Goal: Task Accomplishment & Management: Manage account settings

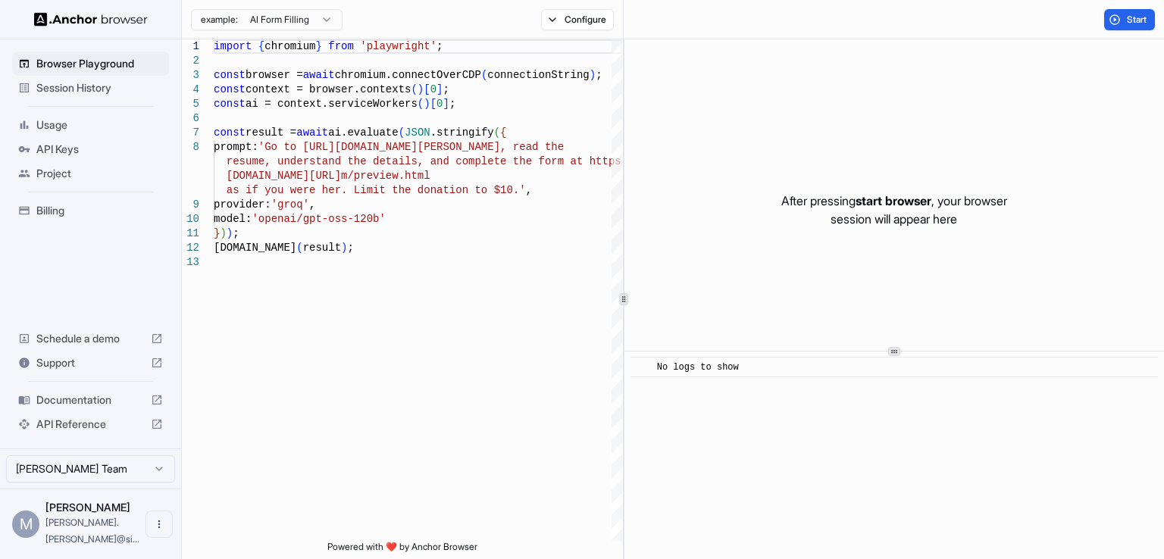
click at [85, 514] on span "Mayur Joshi" at bounding box center [87, 507] width 85 height 13
click at [158, 530] on icon "Open menu" at bounding box center [159, 524] width 12 height 12
click at [408, 457] on div at bounding box center [582, 279] width 1164 height 559
click at [72, 211] on span "Billing" at bounding box center [99, 210] width 127 height 15
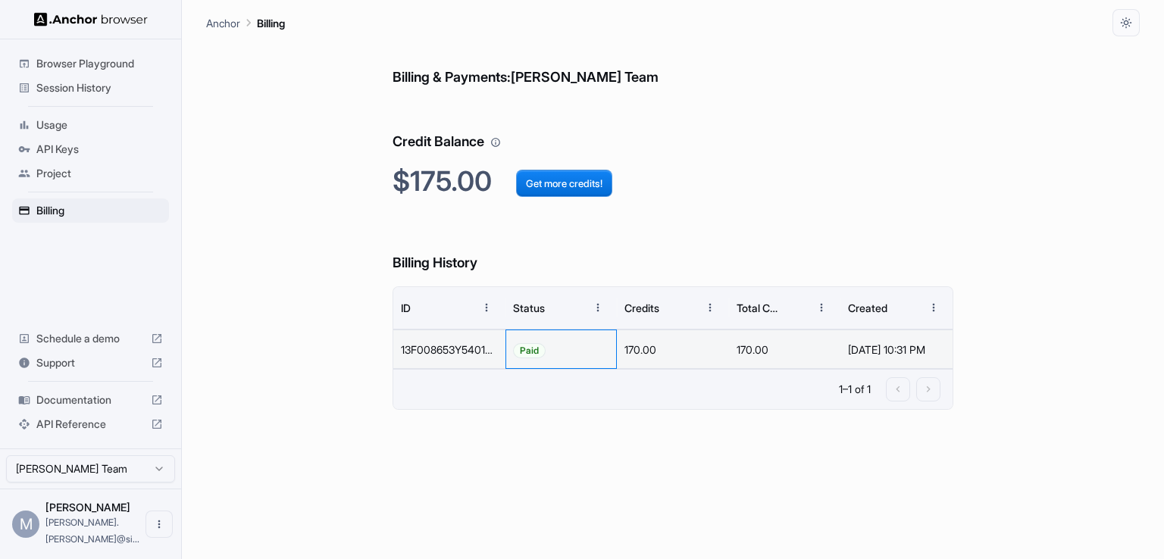
click at [579, 355] on div "Paid" at bounding box center [561, 349] width 112 height 39
click at [529, 348] on span "Paid" at bounding box center [529, 350] width 31 height 39
click at [482, 96] on div "Billing & Payments: Mayur Joshi Team Credit Balance $175.00 Get more credits! B…" at bounding box center [673, 297] width 560 height 523
click at [568, 183] on button "Get more credits!" at bounding box center [564, 183] width 96 height 27
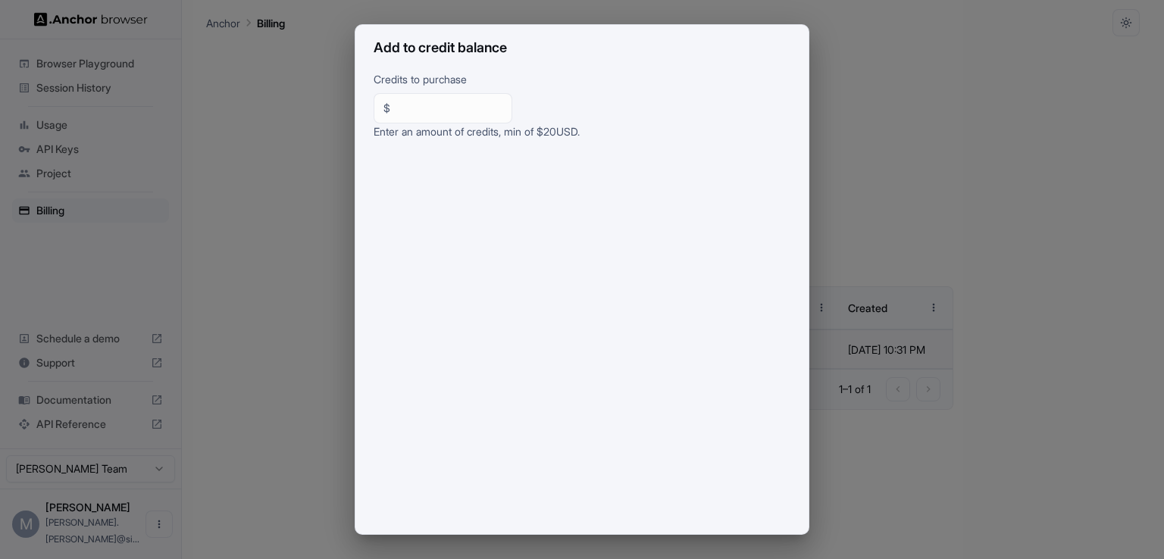
click at [1100, 158] on div "Add to credit balance Credits to purchase $ ** ​ Enter an amount of credits, mi…" at bounding box center [582, 279] width 1164 height 559
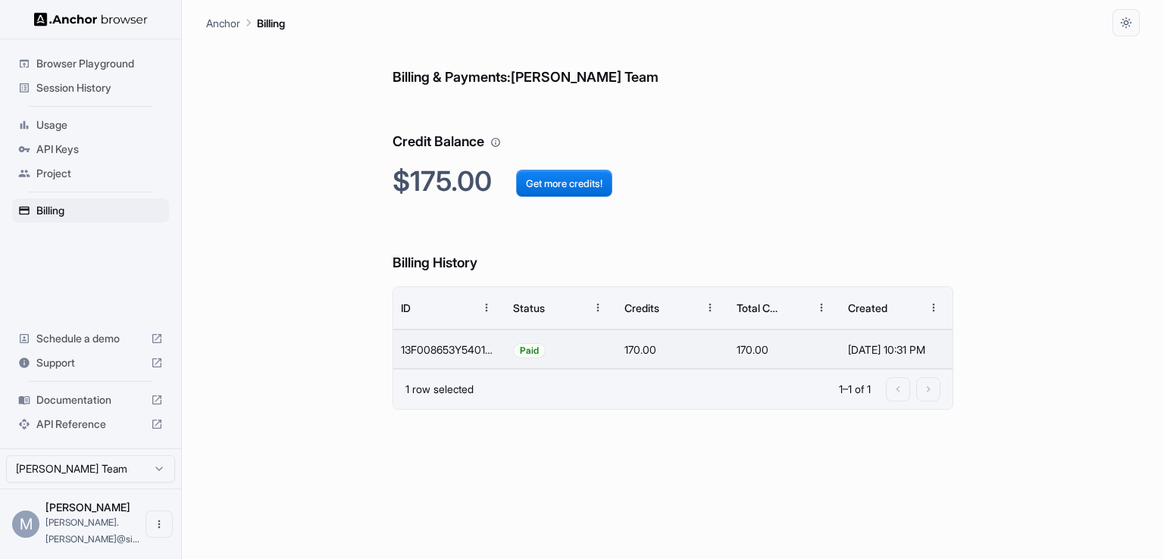
click at [433, 180] on h2 "$175.00 Get more credits!" at bounding box center [673, 181] width 560 height 33
drag, startPoint x: 424, startPoint y: 345, endPoint x: 473, endPoint y: 348, distance: 48.6
click at [466, 346] on div "13F008653Y540170N" at bounding box center [449, 349] width 112 height 39
click at [485, 349] on div "13F008653Y540170N" at bounding box center [449, 349] width 112 height 39
click at [497, 352] on div "13F008653Y540170N" at bounding box center [449, 349] width 112 height 39
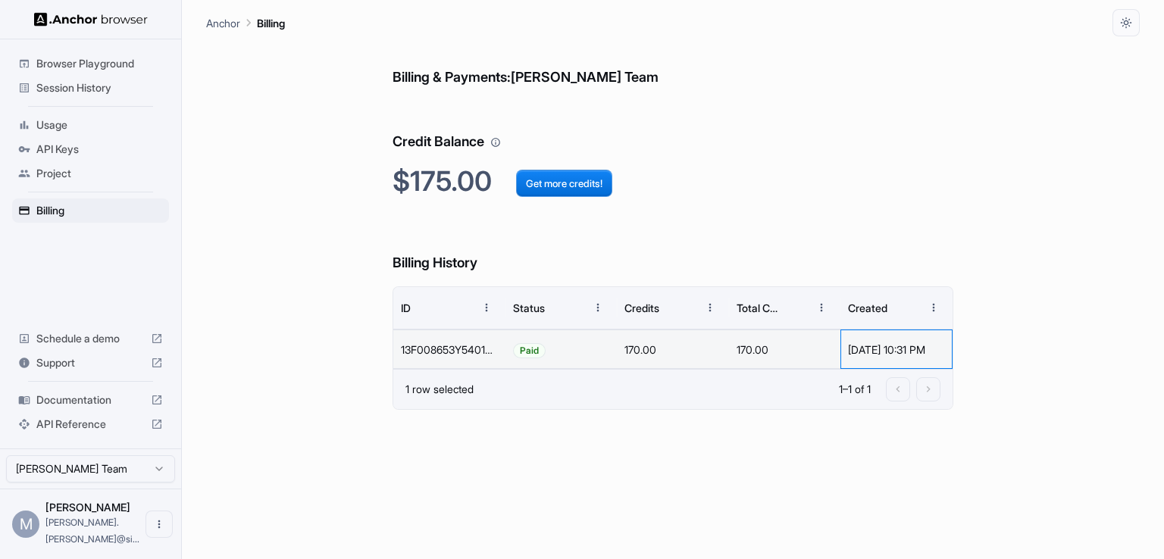
click at [904, 349] on div "Oct 01, 2025, 10:31 PM" at bounding box center [896, 349] width 97 height 39
click at [828, 490] on div "Billing & Payments: Mayur Joshi Team Credit Balance $175.00 Get more credits! B…" at bounding box center [673, 297] width 560 height 523
click at [536, 101] on h6 "Credit Balance" at bounding box center [673, 127] width 560 height 52
click at [52, 177] on span "Project" at bounding box center [99, 173] width 127 height 15
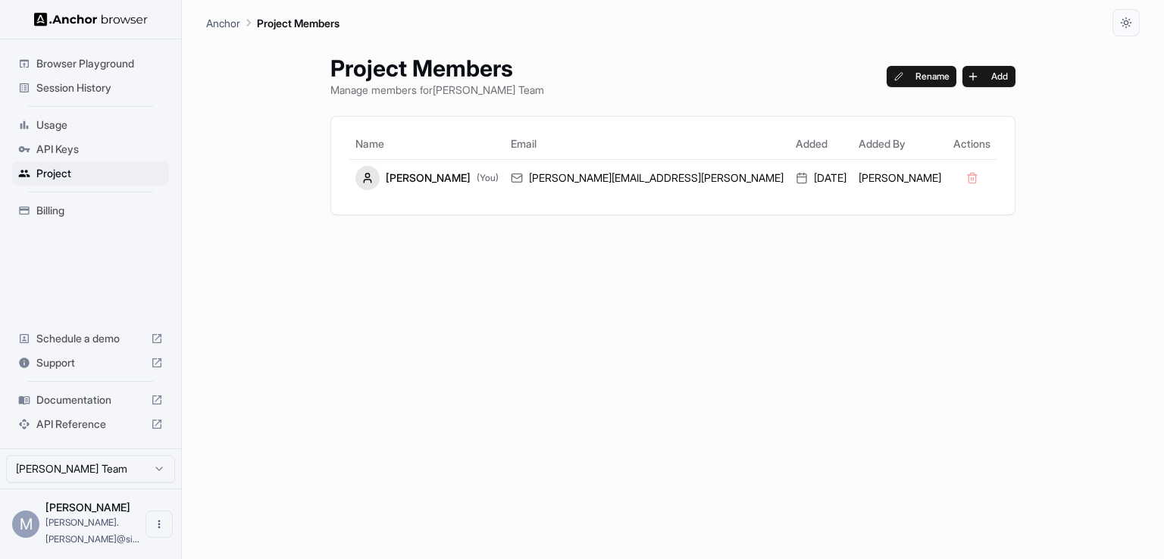
click at [74, 83] on span "Session History" at bounding box center [99, 87] width 127 height 15
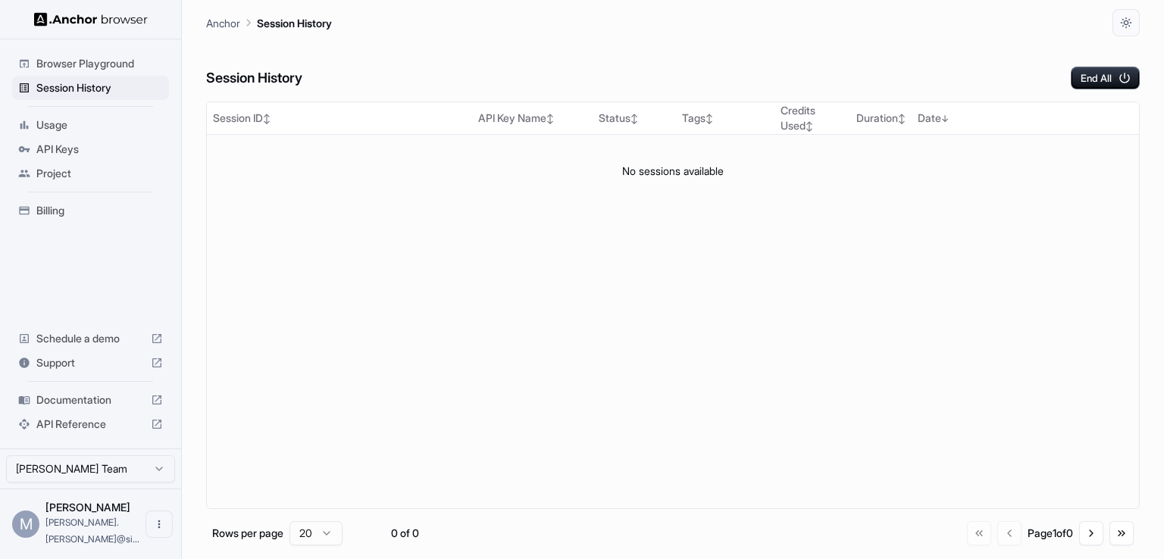
click at [100, 61] on span "Browser Playground" at bounding box center [99, 63] width 127 height 15
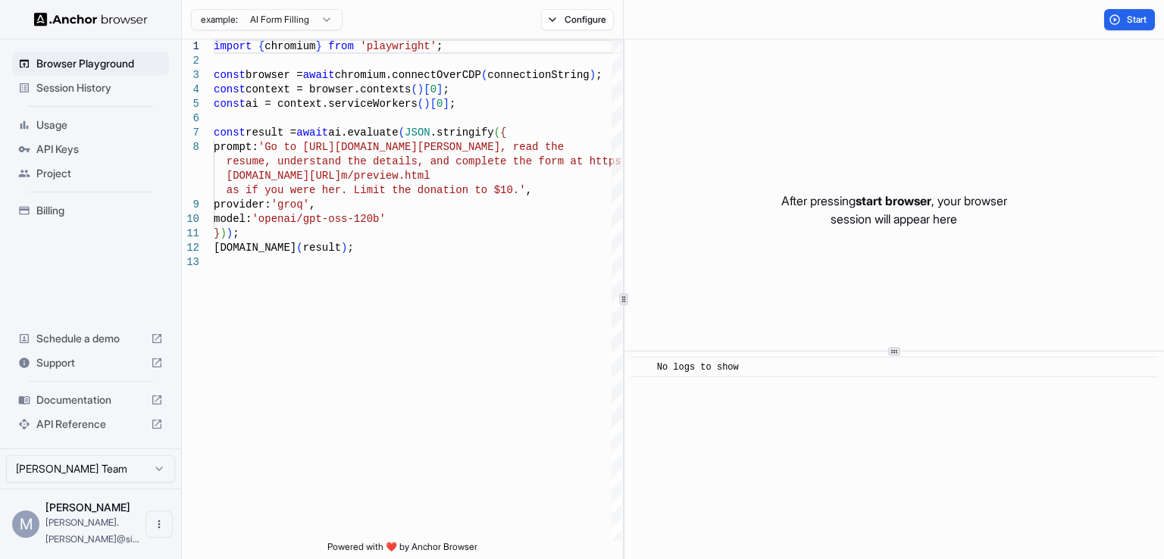
click at [58, 371] on span "Support" at bounding box center [90, 362] width 108 height 15
click at [87, 15] on img at bounding box center [91, 19] width 114 height 14
click at [550, 18] on button "Configure" at bounding box center [578, 19] width 74 height 21
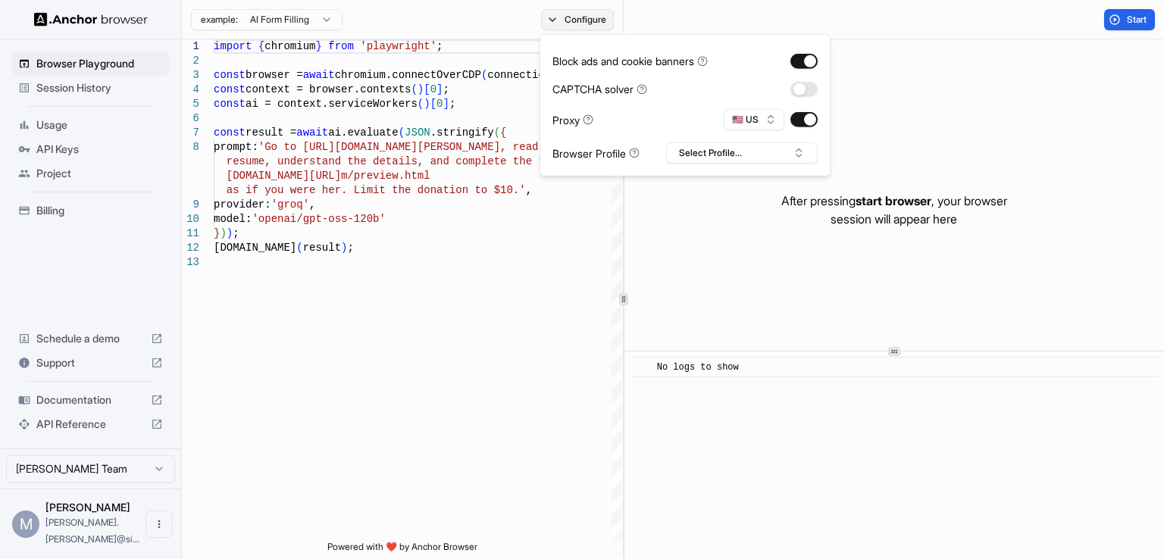
click at [550, 18] on button "Configure" at bounding box center [578, 19] width 74 height 21
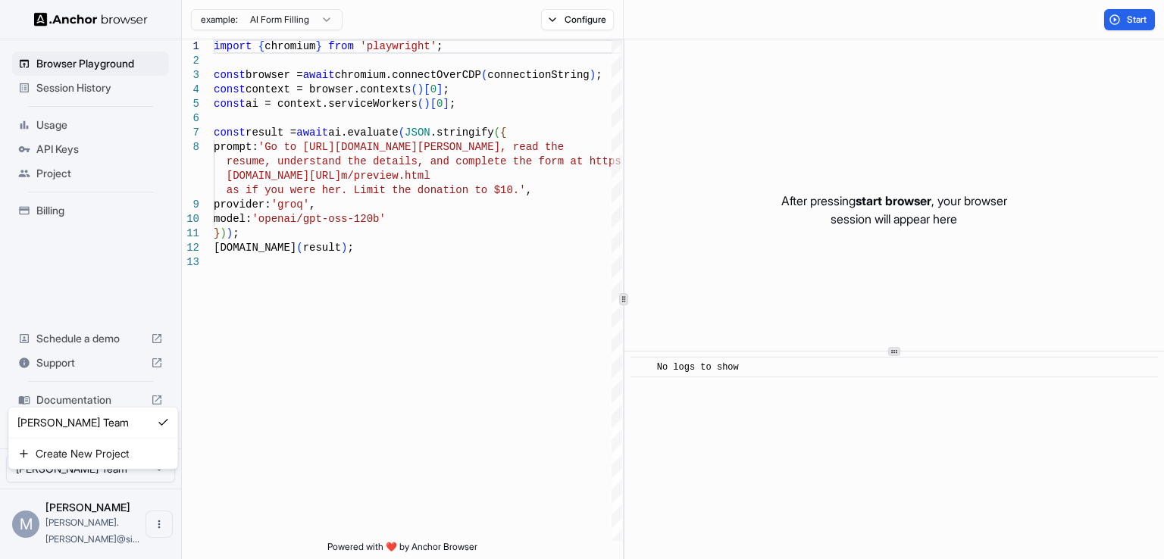
click at [158, 494] on html "Browser Playground Session History Usage API Keys Project Billing Schedule a de…" at bounding box center [582, 279] width 1164 height 559
click at [153, 530] on icon "Open menu" at bounding box center [159, 524] width 12 height 12
click at [262, 531] on div at bounding box center [582, 279] width 1164 height 559
click at [52, 537] on span "[PERSON_NAME].[PERSON_NAME]@si..." at bounding box center [92, 531] width 94 height 28
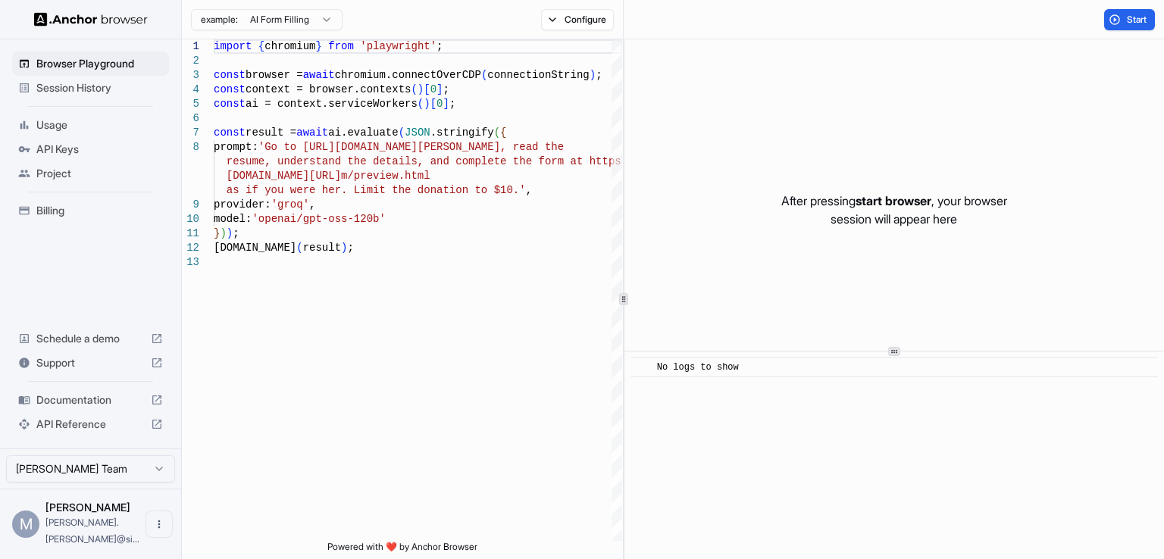
click at [24, 535] on div "M" at bounding box center [25, 524] width 27 height 27
click at [55, 210] on span "Billing" at bounding box center [99, 210] width 127 height 15
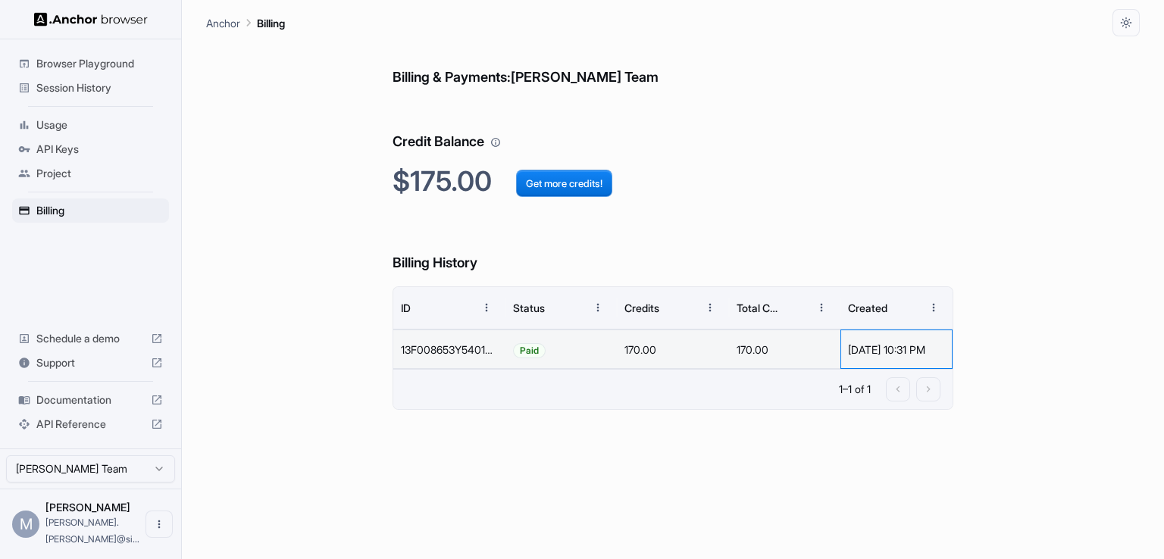
click at [945, 352] on div "[DATE] 10:31 PM" at bounding box center [896, 349] width 97 height 39
click at [438, 433] on div "Billing & Payments: [PERSON_NAME] Team Credit Balance $175.00 Get more credits!…" at bounding box center [673, 297] width 560 height 523
click at [476, 147] on h6 "Credit Balance" at bounding box center [673, 127] width 560 height 52
click at [54, 120] on span "Usage" at bounding box center [99, 124] width 127 height 15
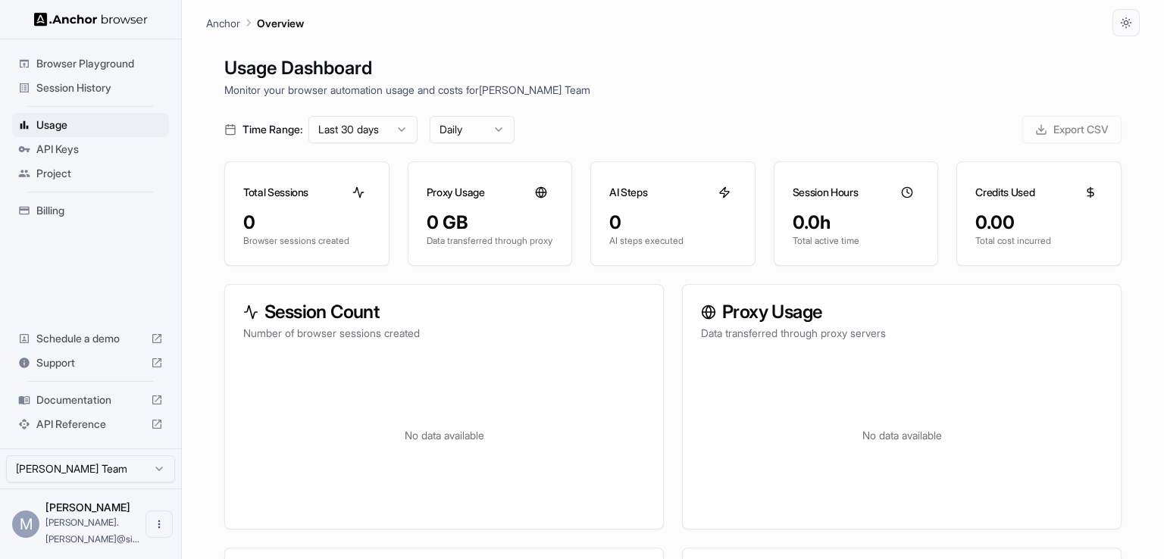
click at [505, 121] on html "Browser Playground Session History Usage API Keys Project Billing Schedule a de…" at bounding box center [582, 279] width 1164 height 559
click at [517, 86] on p "Monitor your browser automation usage and costs for [PERSON_NAME] Team" at bounding box center [672, 90] width 897 height 16
click at [153, 530] on icon "Open menu" at bounding box center [159, 524] width 12 height 12
click at [91, 533] on span "Logout" at bounding box center [81, 532] width 34 height 15
